Goal: Task Accomplishment & Management: Complete application form

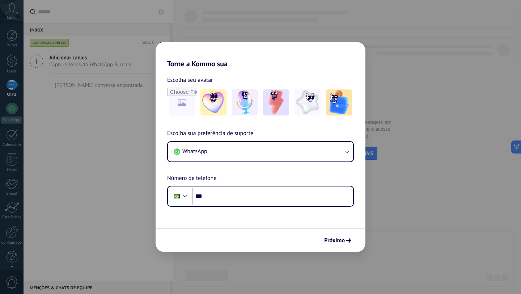
click at [148, 6] on div "Torne a Kommo sua Escolha seu avatar Escolha sua preferência de suporte WhatsAp…" at bounding box center [260, 147] width 521 height 294
click at [337, 235] on button "Próximo" at bounding box center [338, 240] width 34 height 12
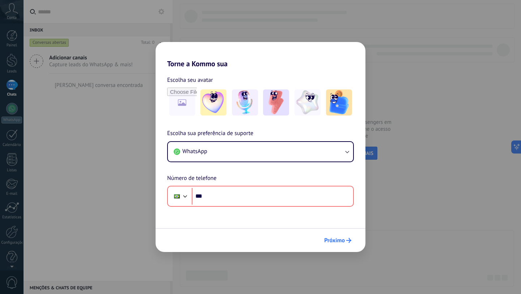
click at [338, 240] on span "Próximo" at bounding box center [334, 240] width 21 height 5
click at [295, 30] on div "Torne a Kommo sua Escolha seu avatar Escolha sua preferência de suporte WhatsAp…" at bounding box center [260, 147] width 521 height 294
click at [220, 100] on img at bounding box center [213, 102] width 26 height 26
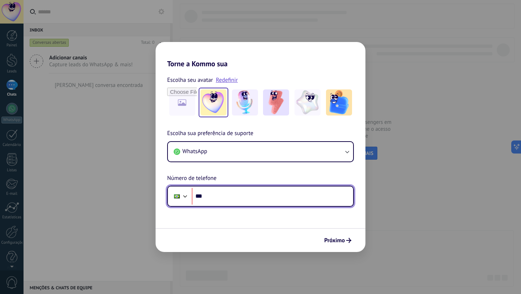
click at [237, 202] on input "***" at bounding box center [272, 196] width 161 height 17
type input "**********"
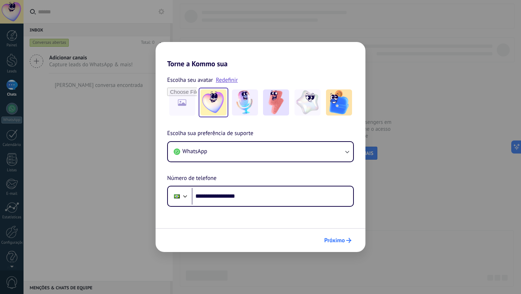
click at [340, 238] on span "Próximo" at bounding box center [334, 240] width 21 height 5
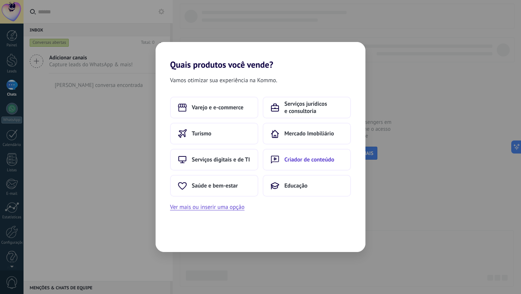
click at [281, 157] on button "Criador de conteúdo" at bounding box center [306, 160] width 88 height 22
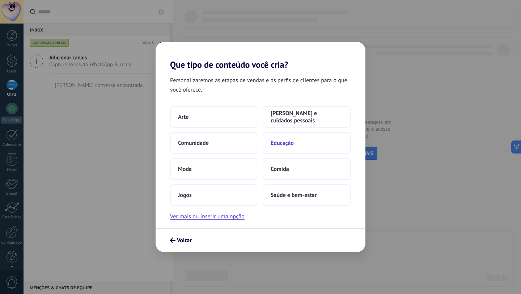
click at [290, 140] on span "Educação" at bounding box center [281, 142] width 23 height 7
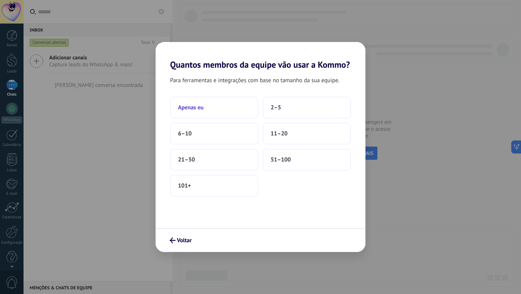
click at [213, 111] on button "Apenas eu" at bounding box center [214, 108] width 88 height 22
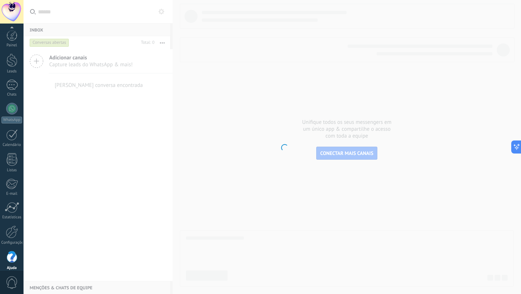
scroll to position [7, 0]
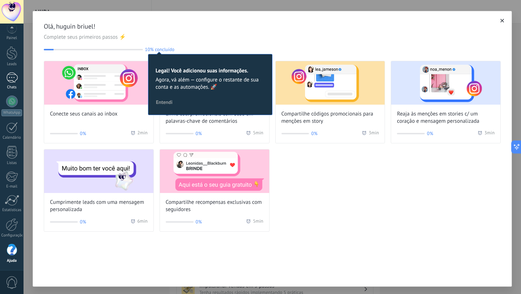
click at [18, 84] on link "Chats" at bounding box center [11, 80] width 23 height 17
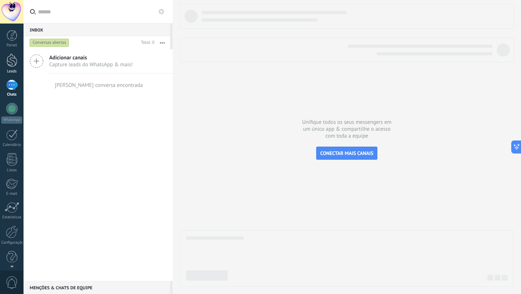
click at [7, 60] on div at bounding box center [12, 60] width 11 height 13
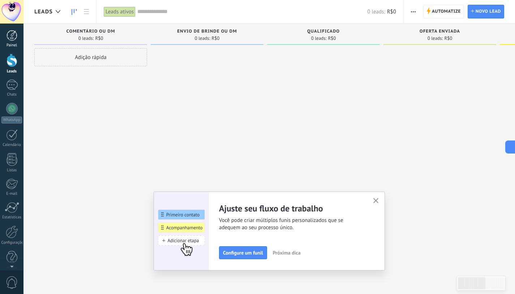
click at [10, 39] on div at bounding box center [12, 35] width 11 height 11
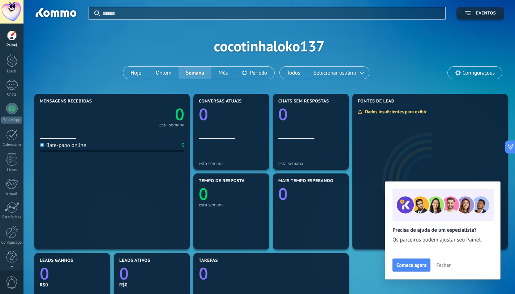
click at [102, 50] on div "Aplicar Eventos cocotinhaloko137 Hoje Ontem Semana Mês Todos Selecionar usuário…" at bounding box center [269, 46] width 470 height 92
click at [17, 48] on div "Painel Leads Chats WhatsApp Clientes" at bounding box center [11, 153] width 23 height 247
click at [16, 40] on div at bounding box center [12, 35] width 11 height 11
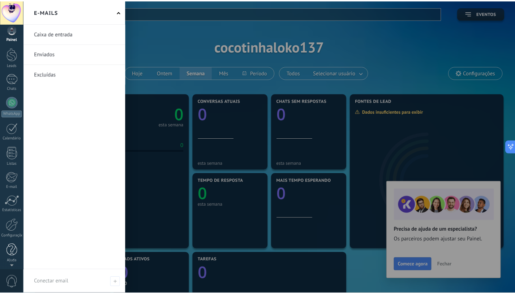
scroll to position [7, 0]
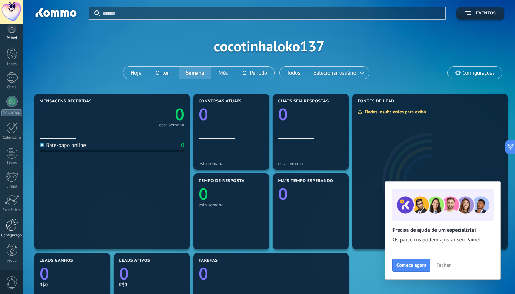
click at [11, 231] on link "Configurações" at bounding box center [11, 228] width 23 height 20
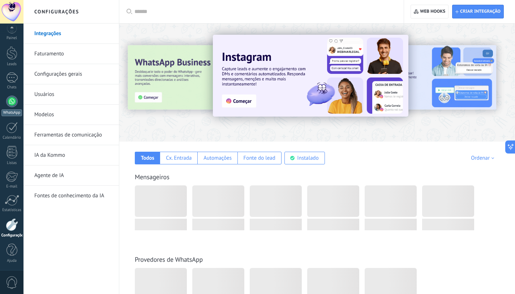
click at [8, 98] on div at bounding box center [12, 101] width 12 height 12
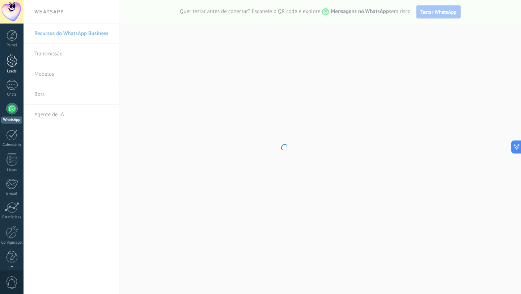
click at [13, 66] on div at bounding box center [12, 60] width 11 height 13
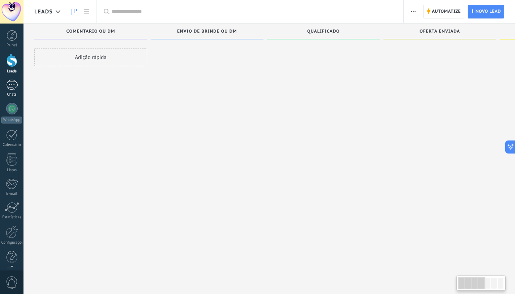
click at [13, 81] on div at bounding box center [12, 85] width 12 height 10
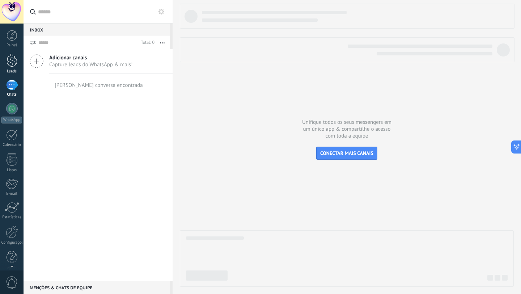
click at [14, 67] on link "Leads" at bounding box center [11, 64] width 23 height 20
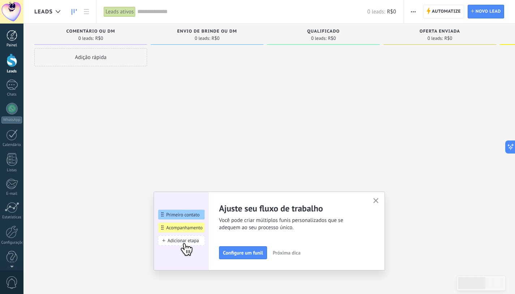
click at [13, 44] on div "Painel" at bounding box center [11, 45] width 21 height 5
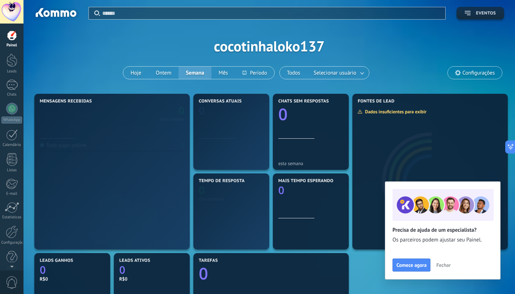
click at [479, 14] on span "Eventos" at bounding box center [486, 13] width 20 height 5
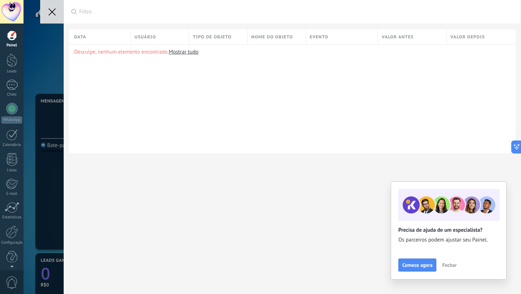
click at [58, 16] on button at bounding box center [51, 11] width 23 height 23
